Goal: Information Seeking & Learning: Check status

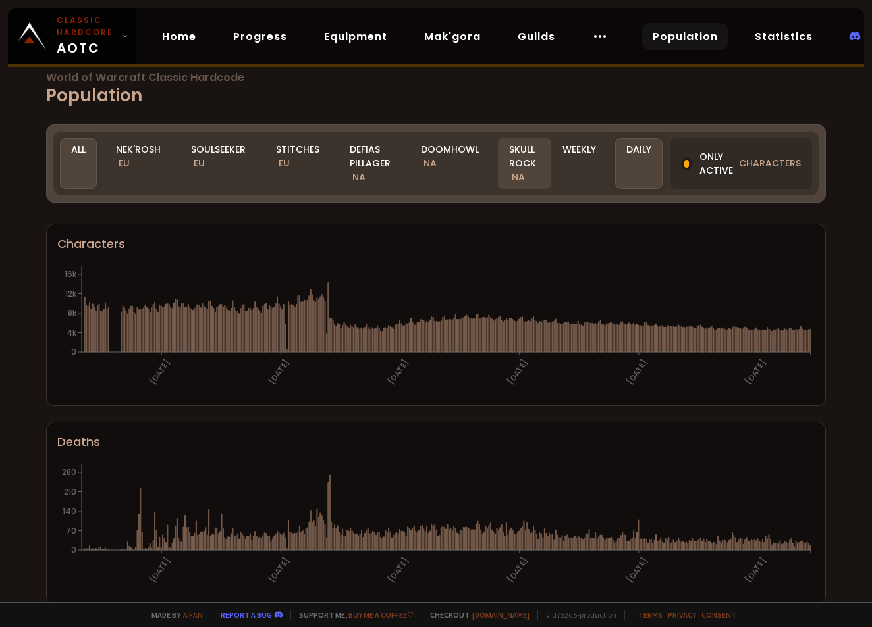
click at [525, 157] on div "Skull Rock NA" at bounding box center [524, 163] width 53 height 51
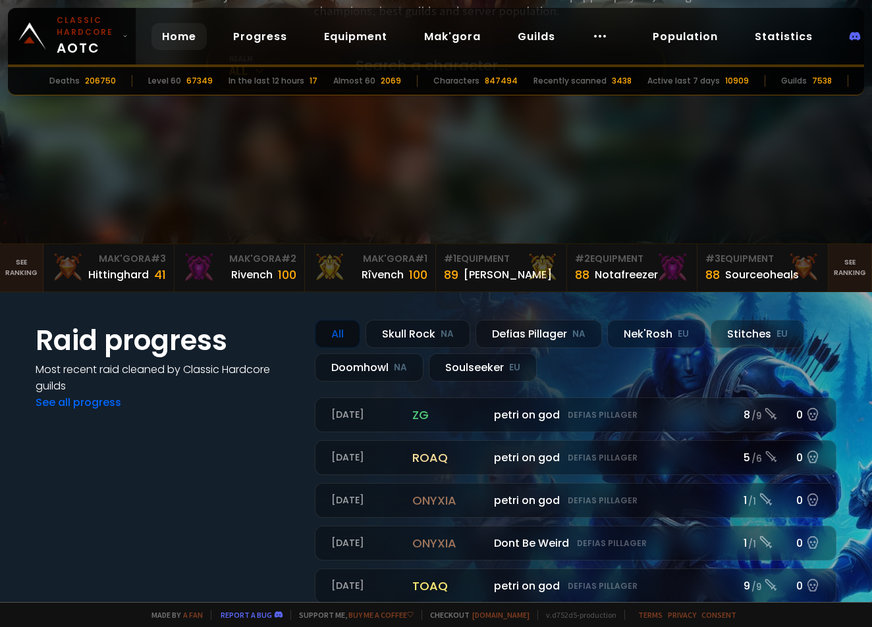
scroll to position [188, 0]
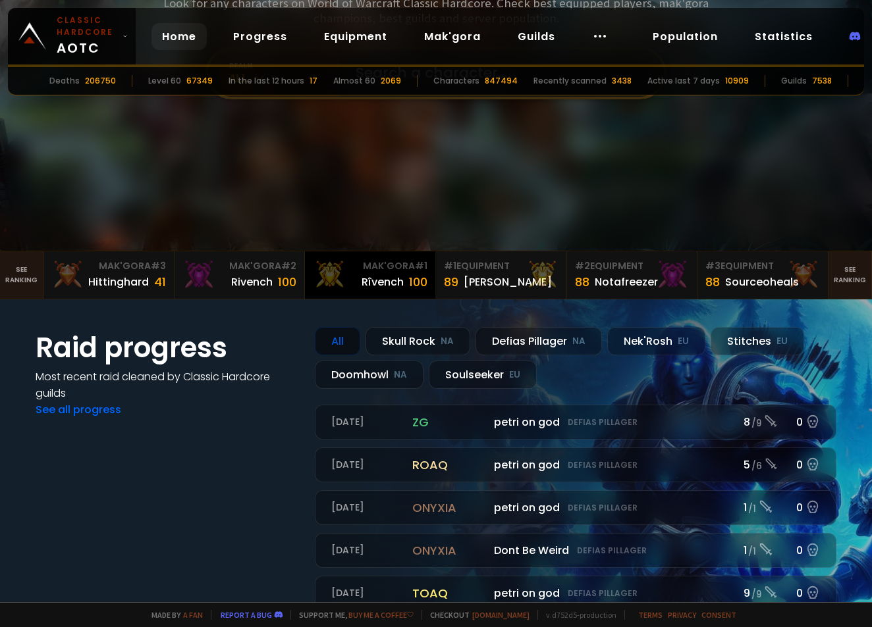
click at [375, 282] on div "Rîvench" at bounding box center [382, 282] width 42 height 16
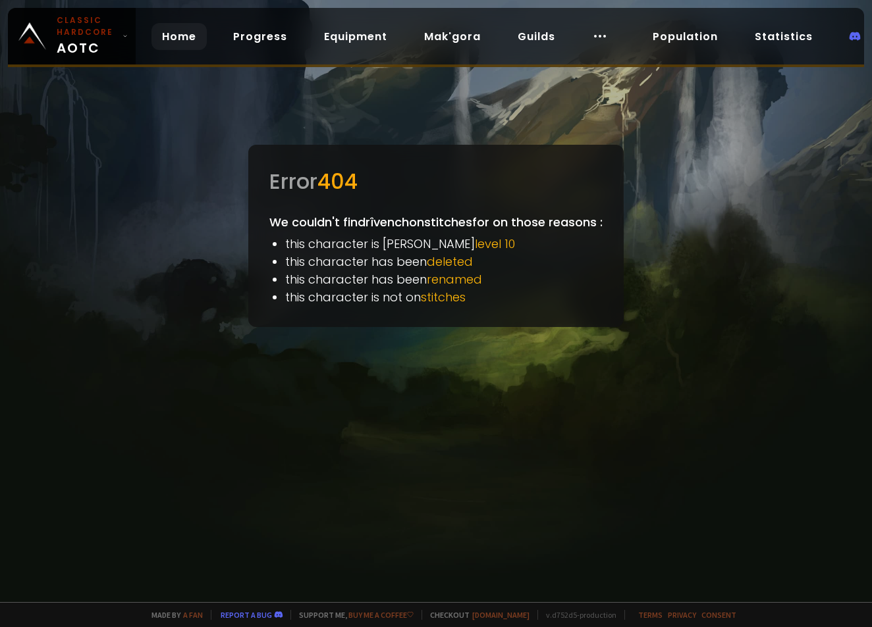
click at [186, 34] on link "Home" at bounding box center [178, 36] width 55 height 27
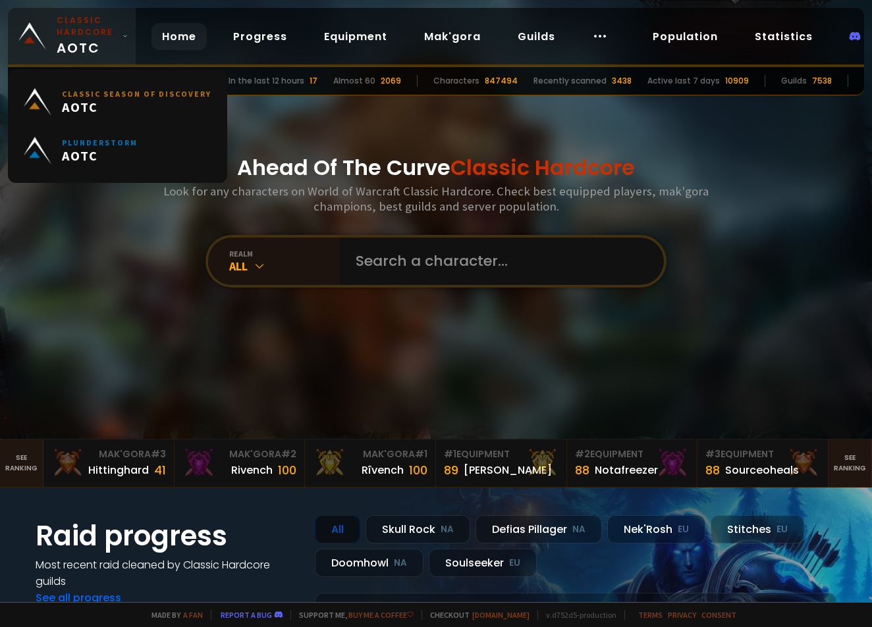
click at [72, 34] on small "Classic Hardcore" at bounding box center [87, 26] width 61 height 24
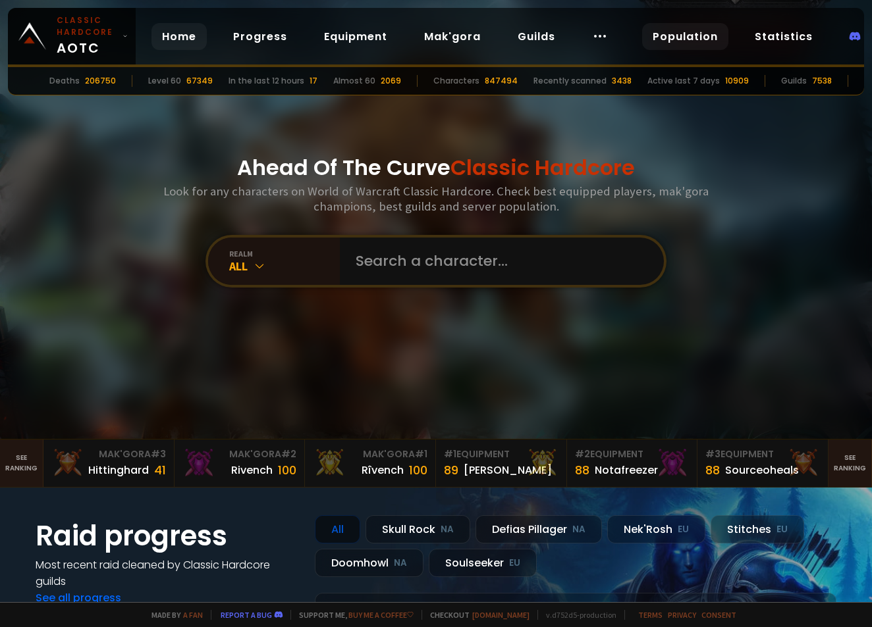
click at [694, 40] on link "Population" at bounding box center [685, 36] width 86 height 27
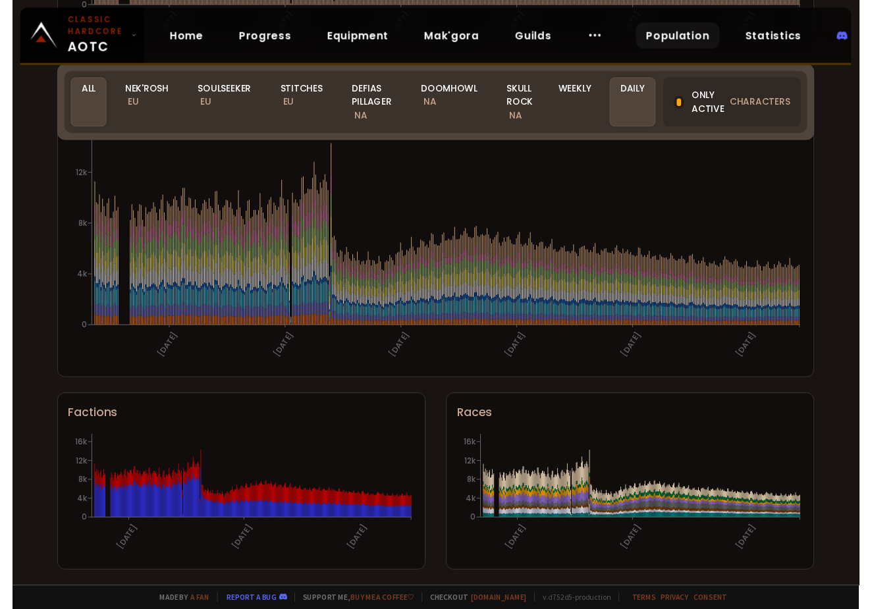
scroll to position [716, 0]
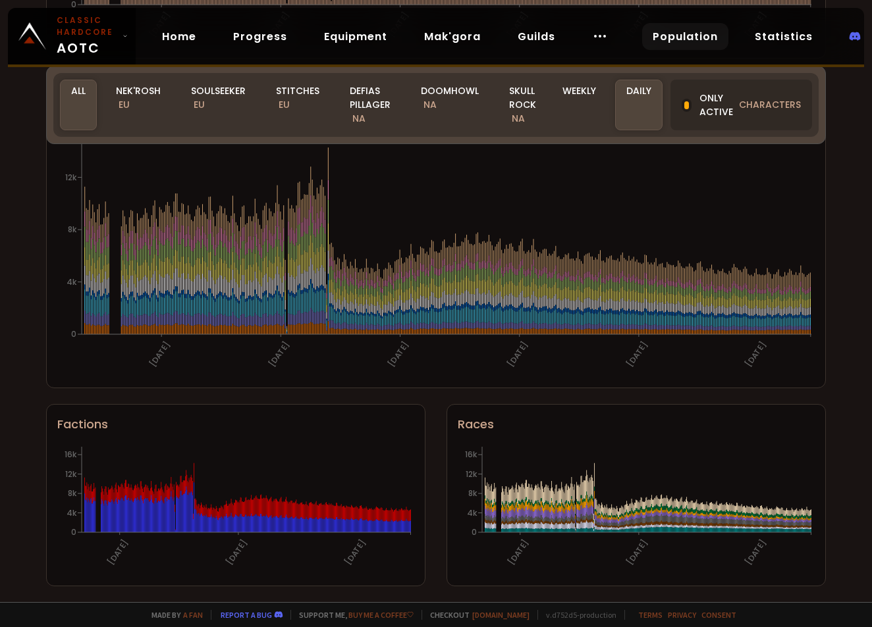
click at [847, 206] on div "World of Warcraft Classic Hardcode Population Realm All All Nek'Rosh EU Soulsee…" at bounding box center [436, 301] width 872 height 602
click at [841, 223] on div "World of Warcraft Classic Hardcode Population Realm All All Nek'Rosh EU Soulsee…" at bounding box center [436, 301] width 872 height 602
click at [458, 105] on div "Doomhowl NA" at bounding box center [450, 105] width 80 height 51
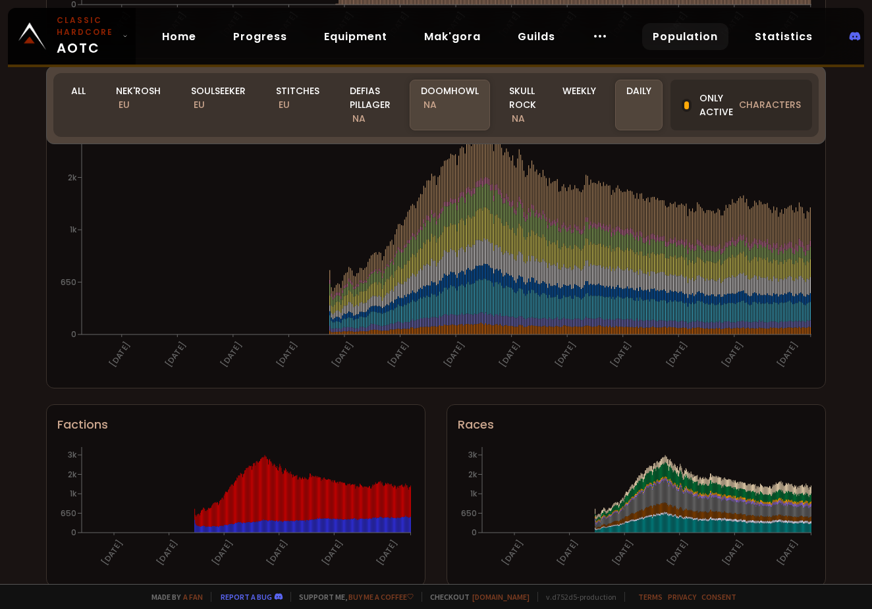
click at [463, 394] on div "World of Warcraft Classic Hardcode Population Realm Doomhowl All Nek'Rosh EU So…" at bounding box center [436, 292] width 872 height 584
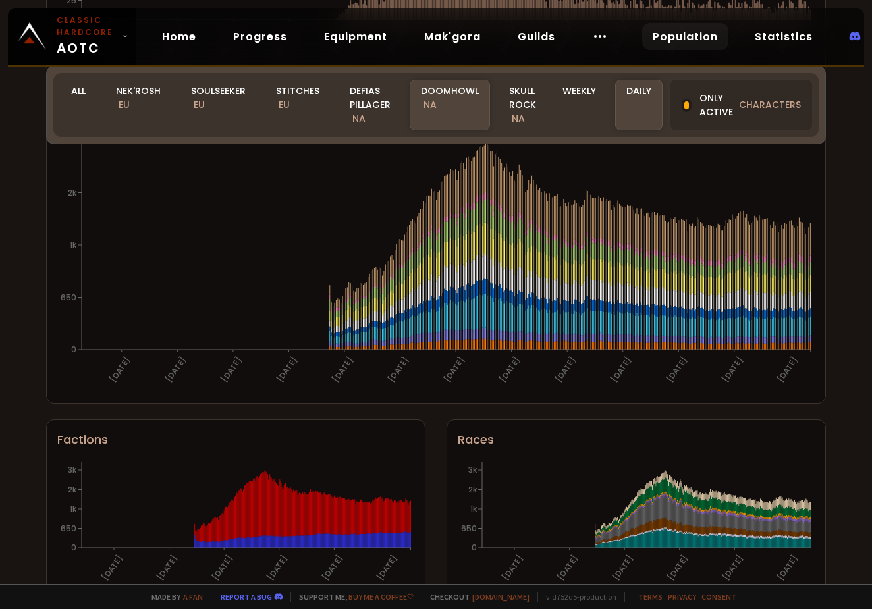
scroll to position [690, 0]
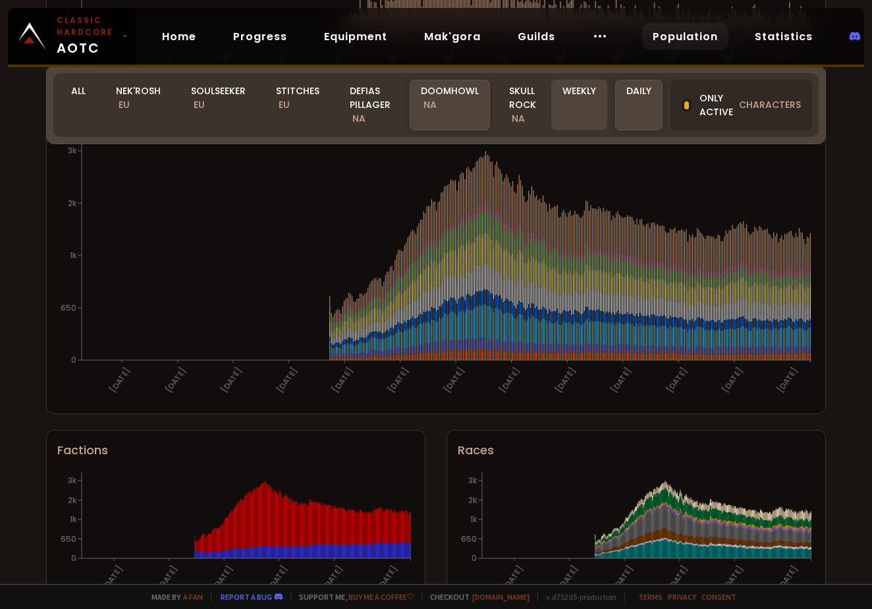
click at [563, 94] on div "Weekly" at bounding box center [579, 105] width 56 height 51
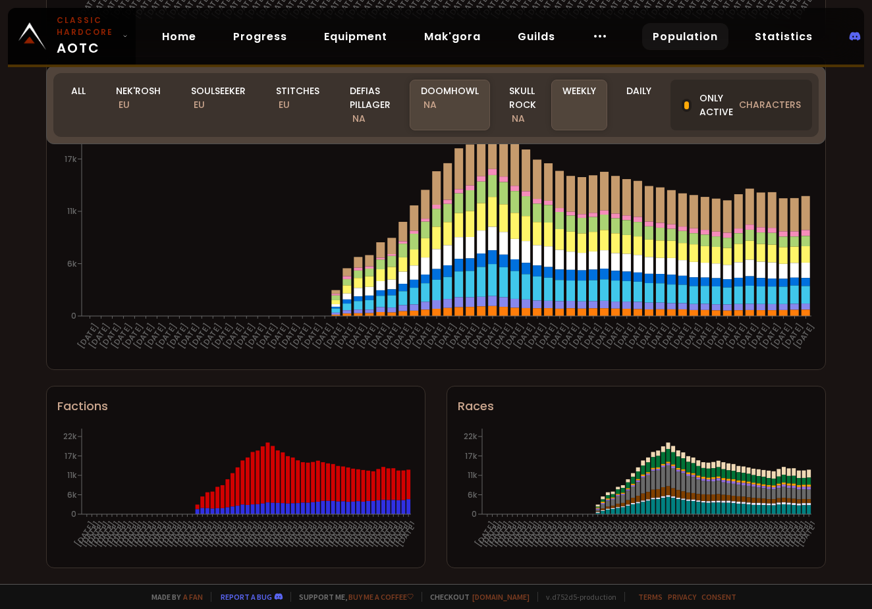
scroll to position [734, 0]
click at [848, 350] on div "World of Warcraft Classic Hardcode Population Realm Doomhowl All Nek'Rosh EU So…" at bounding box center [436, 292] width 872 height 584
click at [641, 96] on div "Daily" at bounding box center [638, 105] width 47 height 51
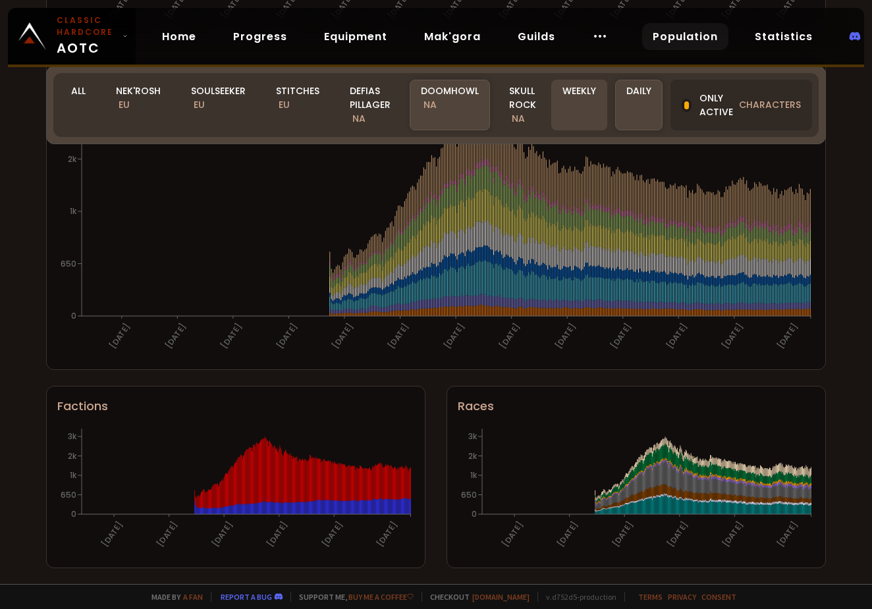
click at [577, 126] on div "Weekly" at bounding box center [579, 105] width 56 height 51
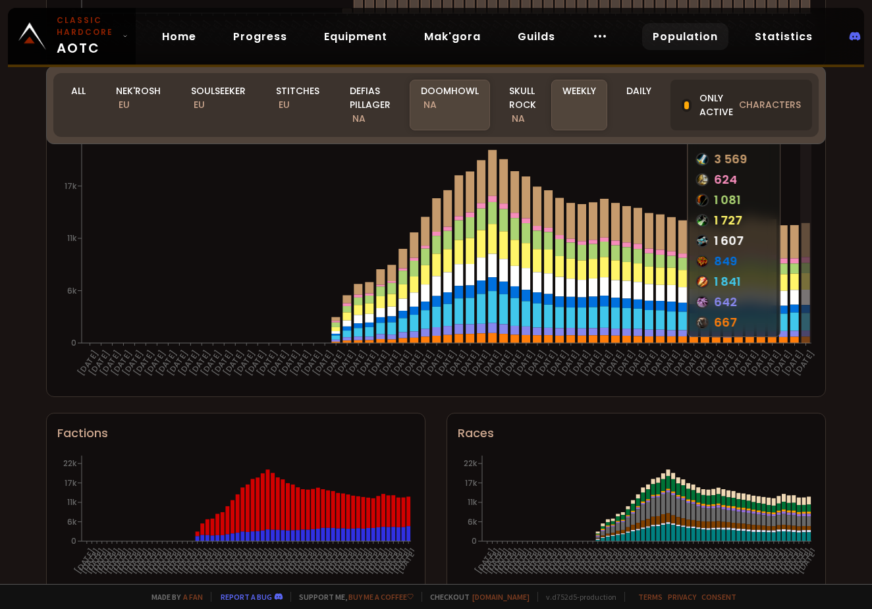
scroll to position [708, 0]
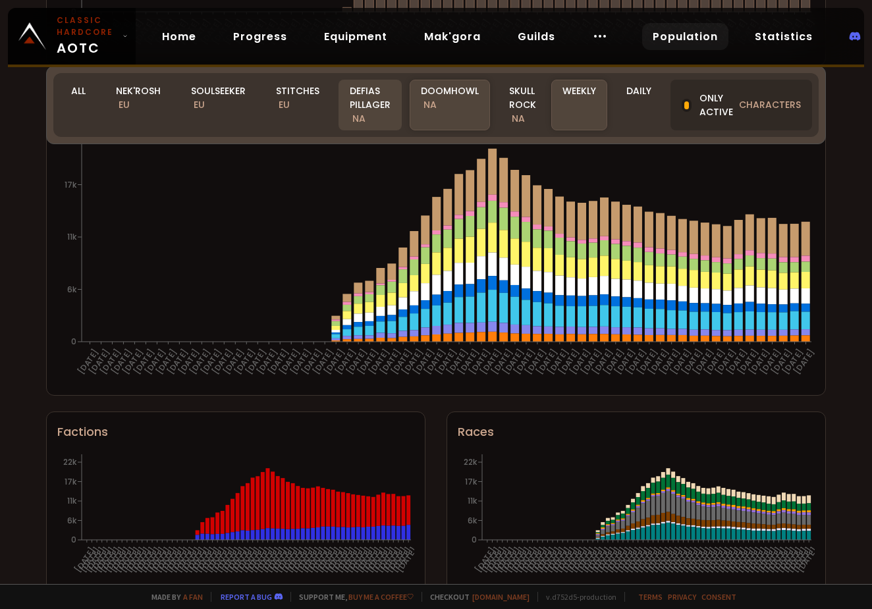
click at [354, 106] on div "Defias Pillager NA" at bounding box center [369, 105] width 63 height 51
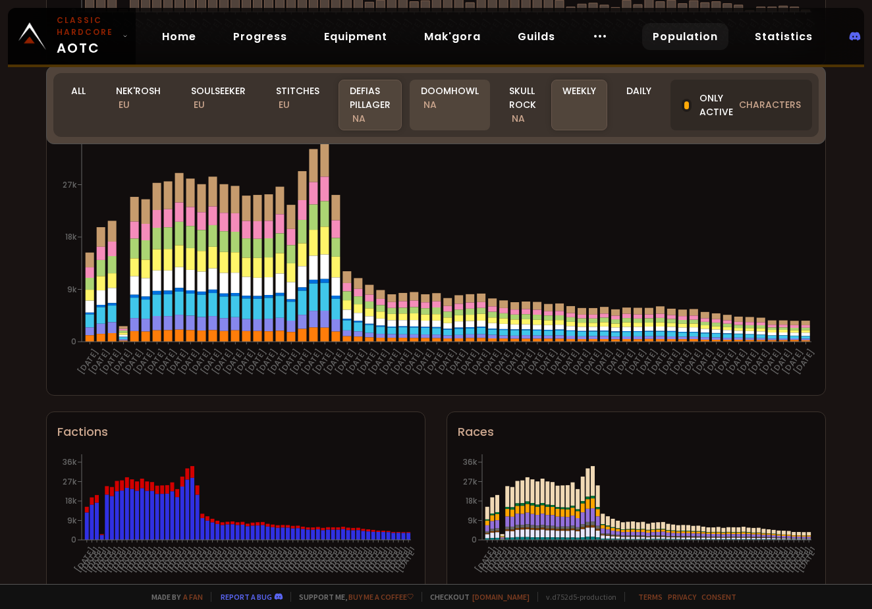
click at [463, 113] on div "Doomhowl NA" at bounding box center [450, 105] width 80 height 51
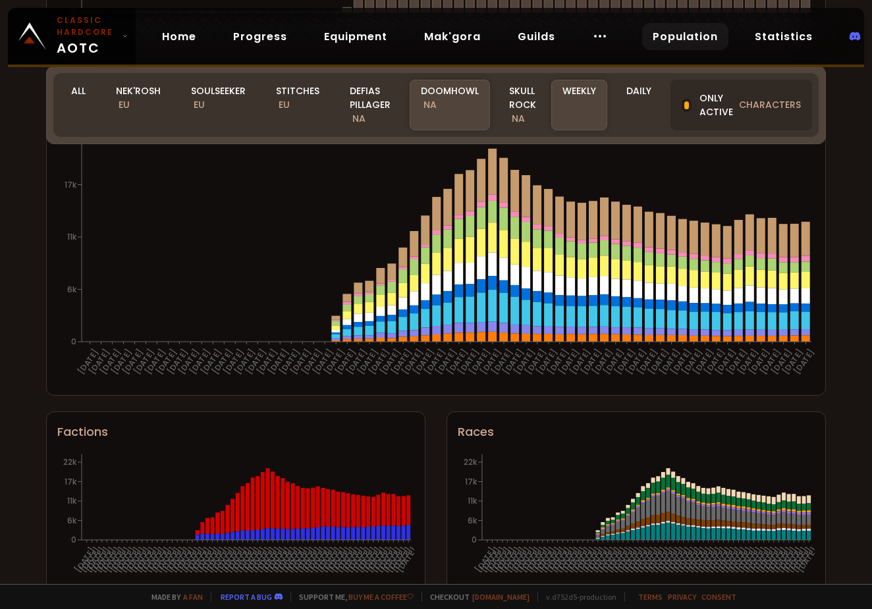
click at [833, 309] on div "World of Warcraft Classic Hardcode Population Realm Doomhowl All Nek'Rosh EU So…" at bounding box center [436, 292] width 872 height 584
click at [825, 314] on section "Classes 16-06-24 23-06-24 30-06-24 07-07-24 14-07-24 21-07-24 28-07-24 04-08-24…" at bounding box center [436, 239] width 780 height 314
click at [835, 276] on div "World of Warcraft Classic Hardcode Population Realm Doomhowl All Nek'Rosh EU So…" at bounding box center [436, 292] width 872 height 584
click at [847, 299] on div "World of Warcraft Classic Hardcode Population Realm Doomhowl All Nek'Rosh EU So…" at bounding box center [436, 292] width 872 height 584
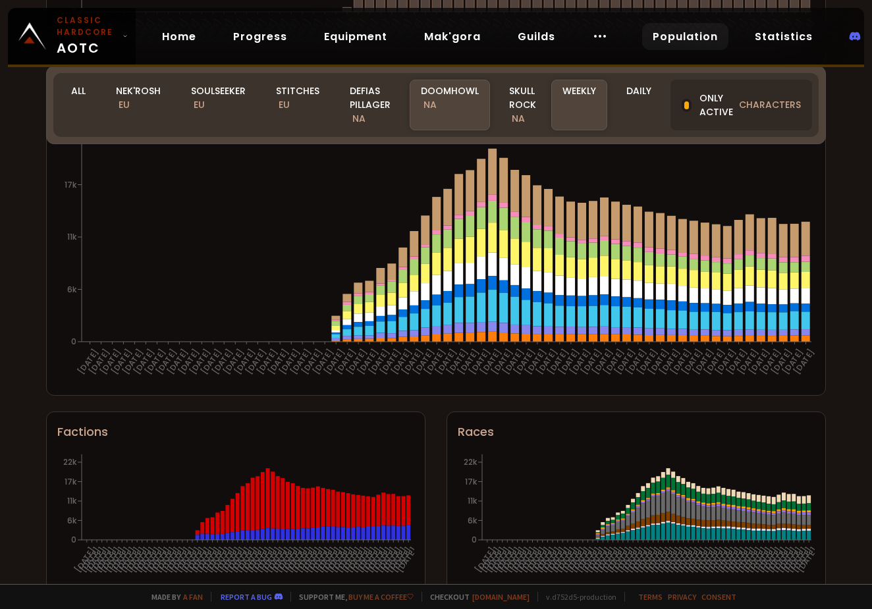
click at [845, 234] on div "World of Warcraft Classic Hardcode Population Realm Doomhowl All Nek'Rosh EU So…" at bounding box center [436, 292] width 872 height 584
click at [858, 226] on div "World of Warcraft Classic Hardcode Population Realm Doomhowl All Nek'Rosh EU So…" at bounding box center [436, 292] width 872 height 584
click at [527, 115] on div "Skull Rock NA" at bounding box center [524, 105] width 53 height 51
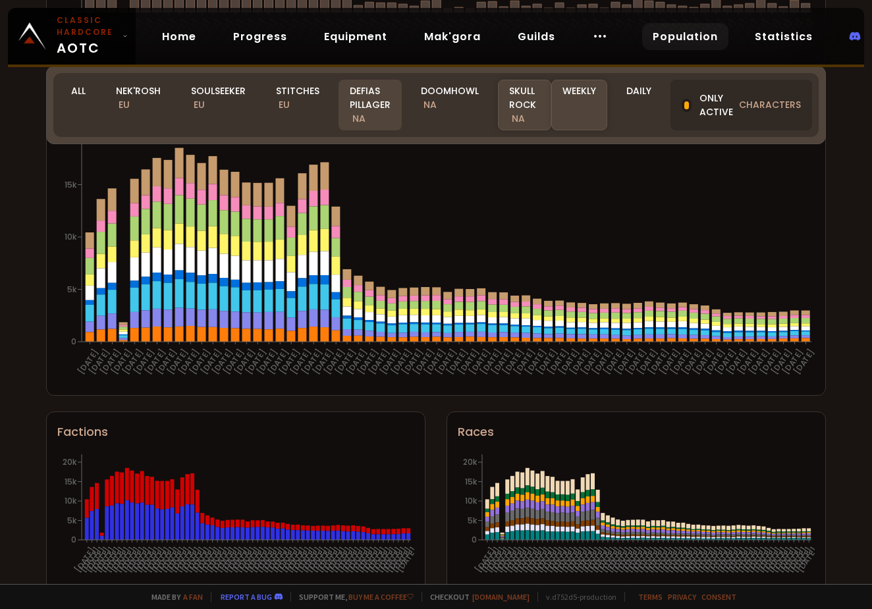
click at [379, 107] on div "Defias Pillager NA" at bounding box center [369, 105] width 63 height 51
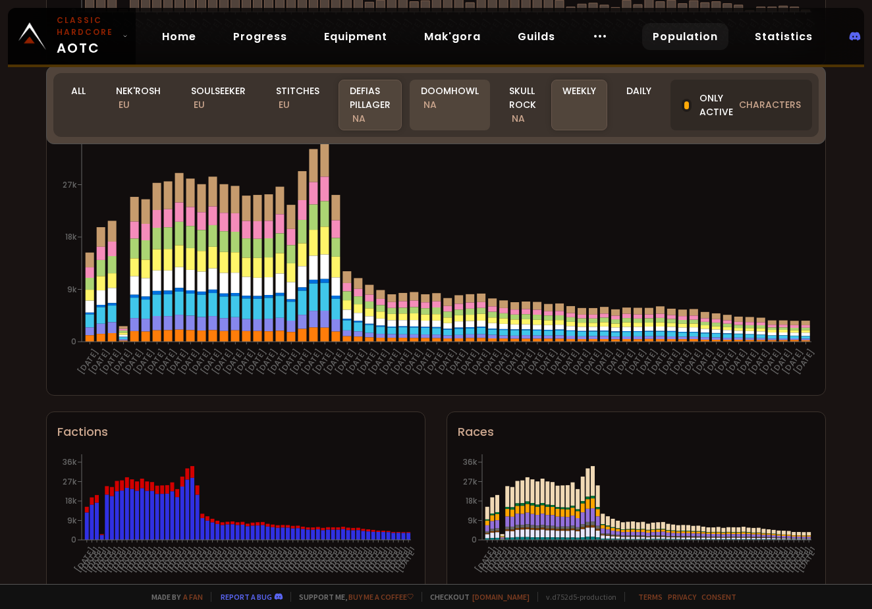
click at [426, 92] on div "Doomhowl NA" at bounding box center [450, 105] width 80 height 51
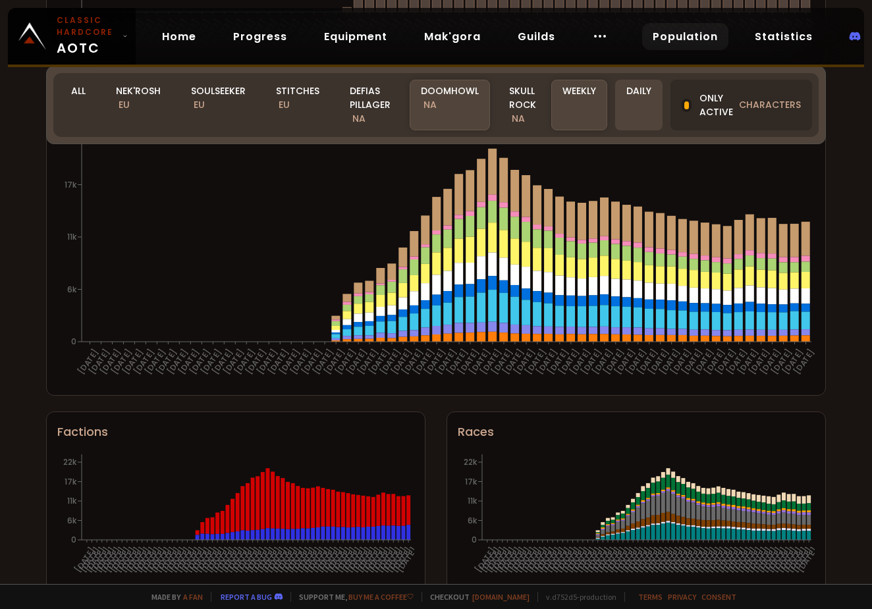
click at [645, 85] on div "Daily" at bounding box center [638, 105] width 47 height 51
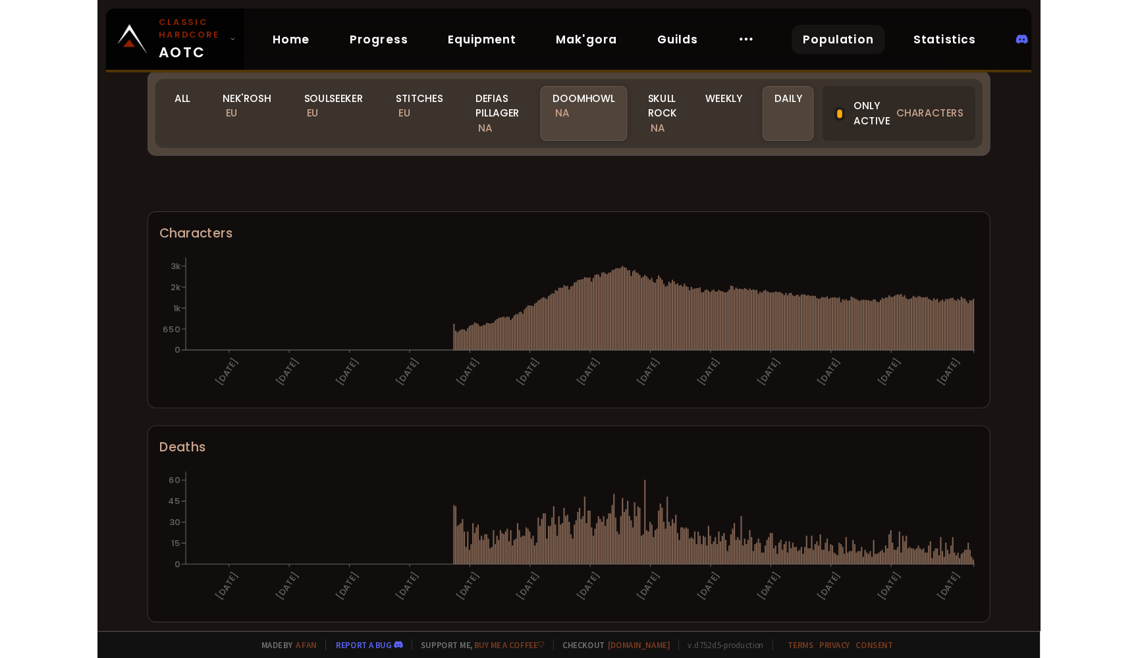
scroll to position [708, 0]
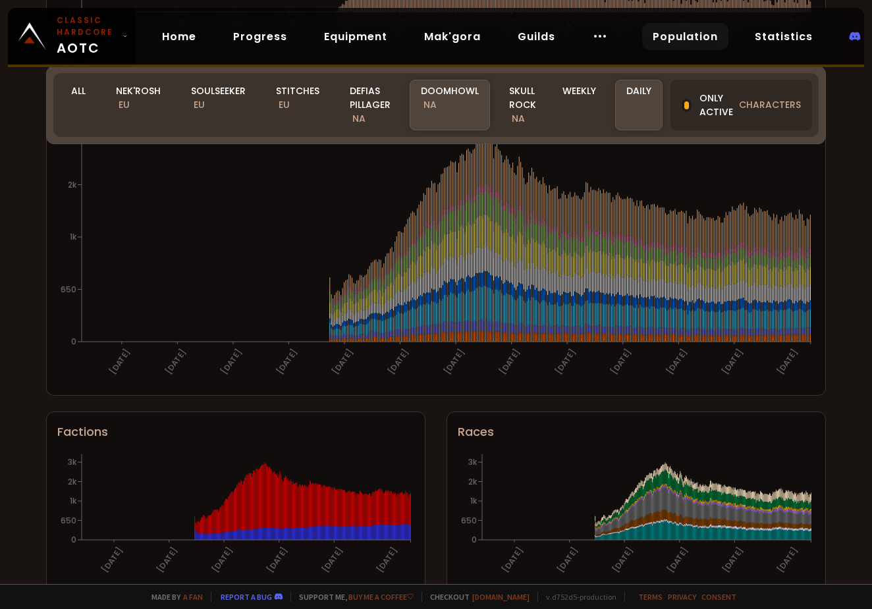
click at [843, 334] on div "World of Warcraft Classic Hardcode Population Realm Doomhowl All Nek'Rosh EU So…" at bounding box center [436, 292] width 872 height 584
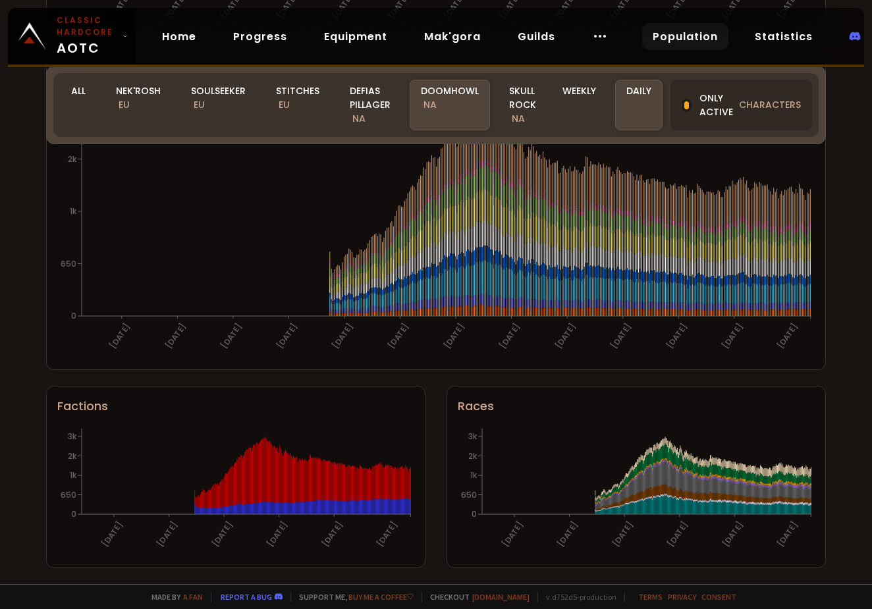
scroll to position [734, 0]
click at [430, 469] on div "Factions 31-07-24 16-10-24 01-01-25 19-03-25 04-06-25 19-09-25 0 650 1k 2k 3k R…" at bounding box center [436, 485] width 780 height 198
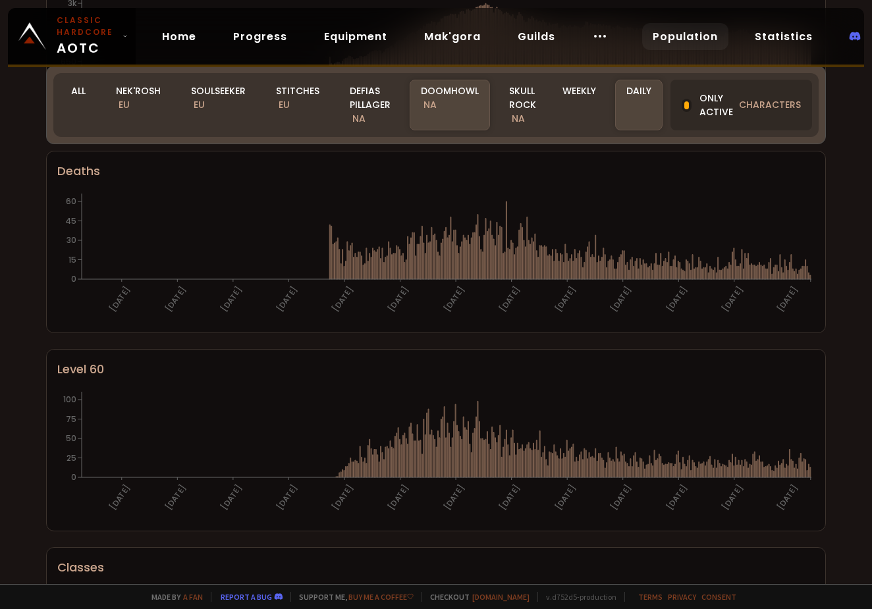
scroll to position [240, 0]
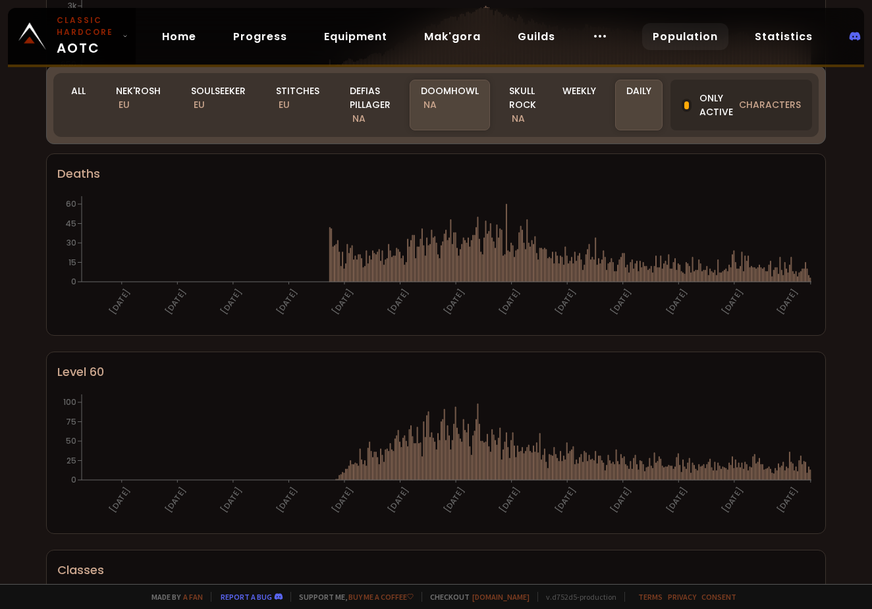
click at [846, 394] on div "World of Warcraft Classic Hardcode Population Realm Doomhowl All Nek'Rosh EU So…" at bounding box center [436, 292] width 872 height 584
click at [832, 456] on div "World of Warcraft Classic Hardcode Population Realm Doomhowl All Nek'Rosh EU So…" at bounding box center [436, 292] width 872 height 584
click at [845, 272] on div "World of Warcraft Classic Hardcode Population Realm Doomhowl All Nek'Rosh EU So…" at bounding box center [436, 292] width 872 height 584
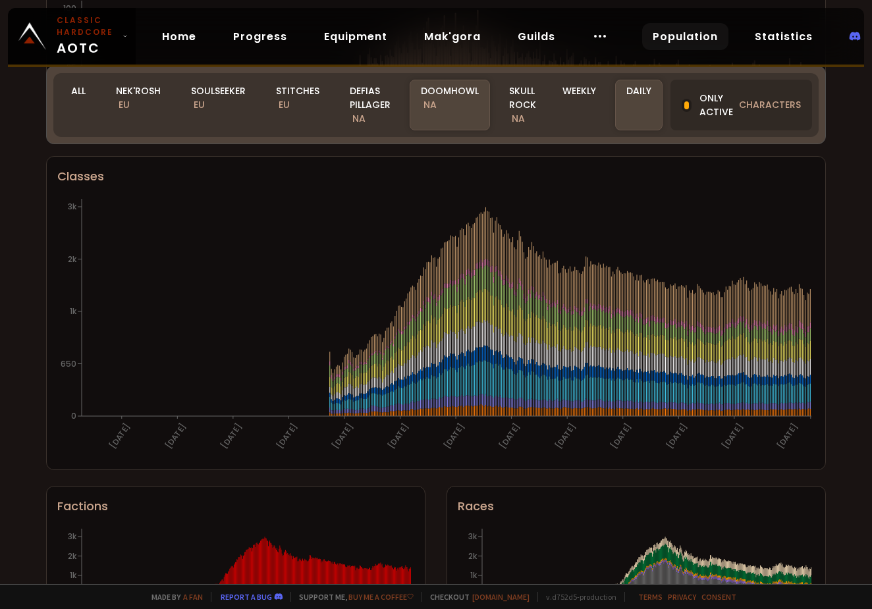
scroll to position [641, 0]
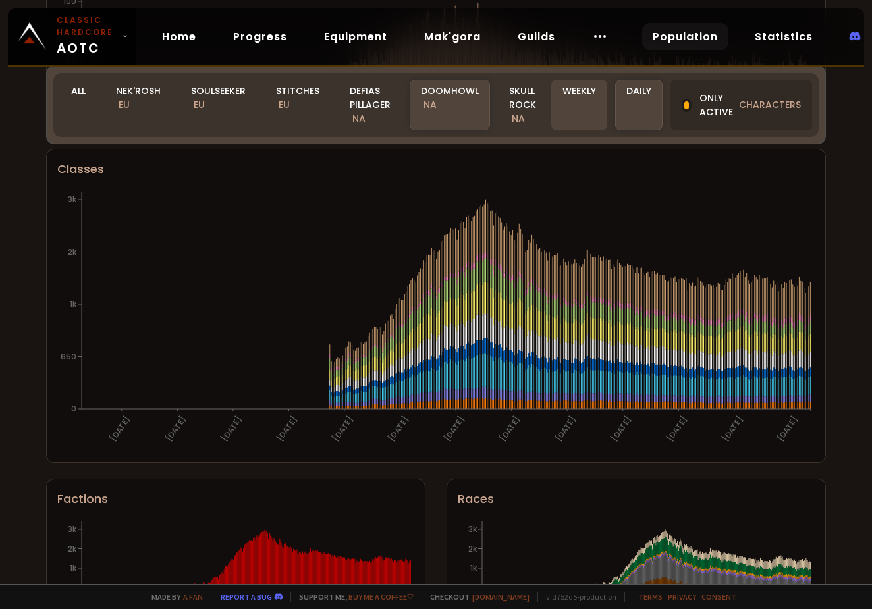
click at [583, 115] on div "Weekly" at bounding box center [579, 105] width 56 height 51
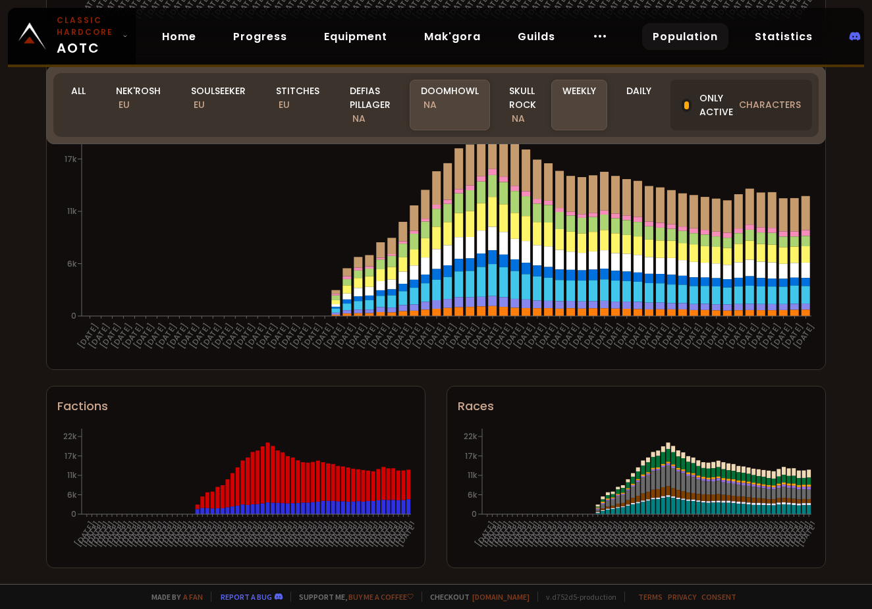
scroll to position [734, 0]
click at [652, 101] on div "Daily" at bounding box center [638, 105] width 47 height 51
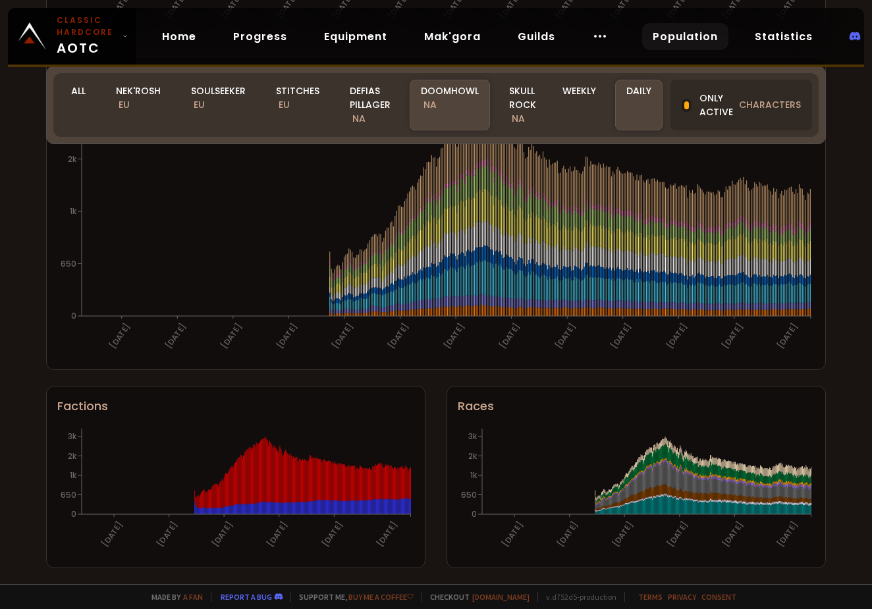
scroll to position [734, 0]
click at [370, 101] on div "Defias Pillager NA" at bounding box center [369, 105] width 63 height 51
